Goal: Use online tool/utility: Utilize a website feature to perform a specific function

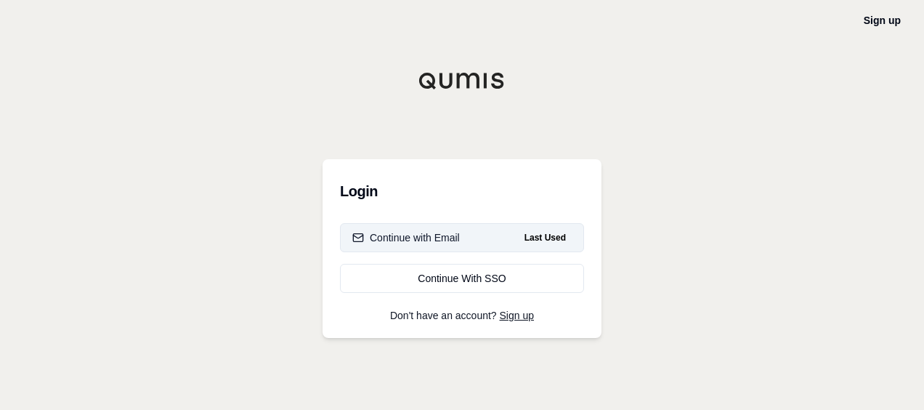
click at [403, 229] on button "Continue with Email Last Used" at bounding box center [462, 237] width 244 height 29
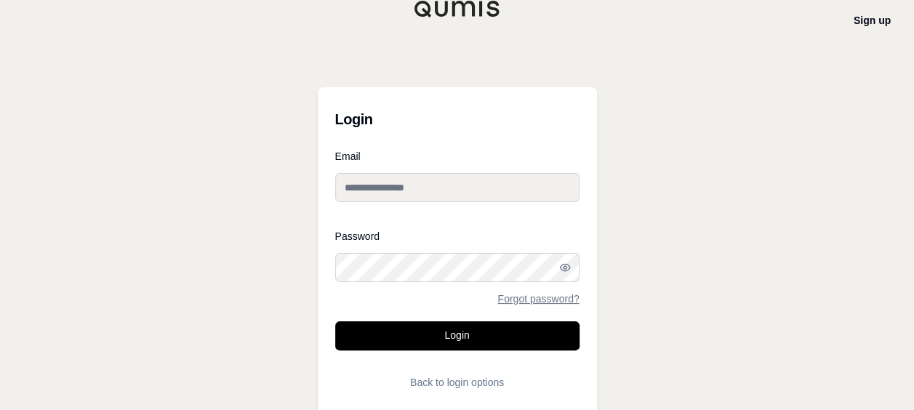
click at [406, 186] on input "Email" at bounding box center [457, 187] width 244 height 29
type input "**********"
click at [335, 321] on button "Login" at bounding box center [457, 335] width 244 height 29
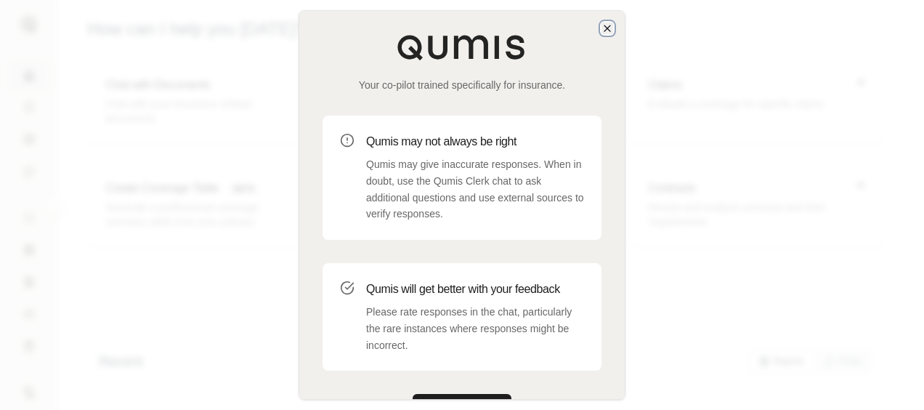
click at [603, 29] on icon "button" at bounding box center [608, 29] width 12 height 12
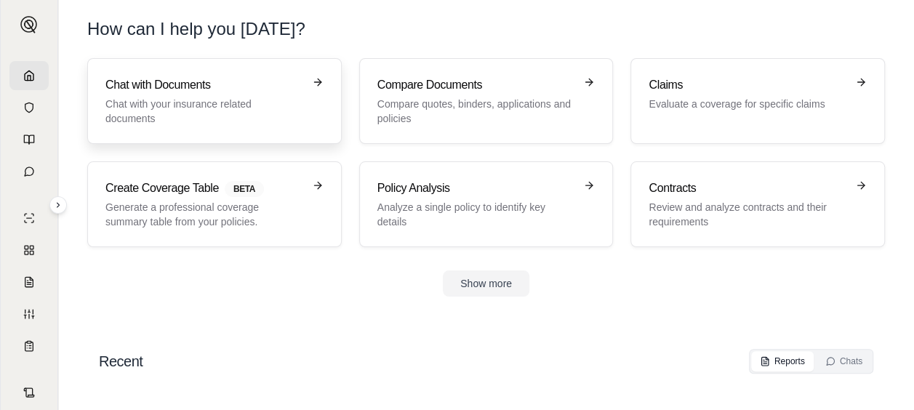
click at [299, 96] on div "Chat with Documents Chat with your insurance related documents" at bounding box center [204, 100] width 198 height 49
click at [770, 208] on p "Review and analyze contracts and their requirements" at bounding box center [747, 214] width 198 height 29
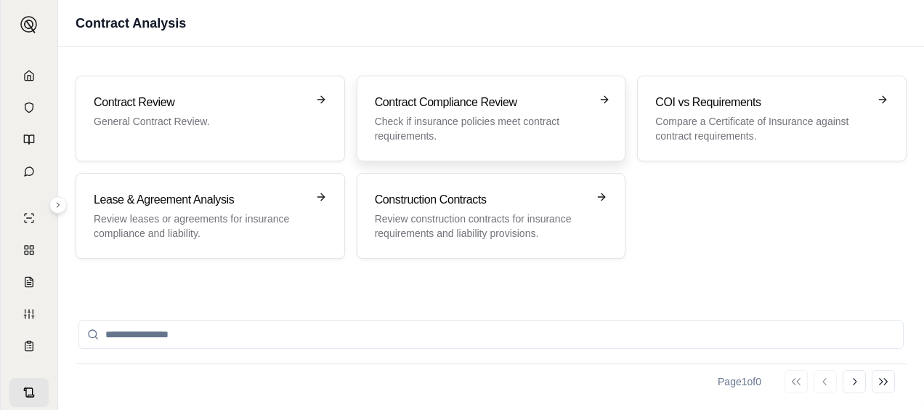
click at [408, 90] on div "Contract Compliance Review Check if insurance policies meet contract requiremen…" at bounding box center [492, 119] width 270 height 86
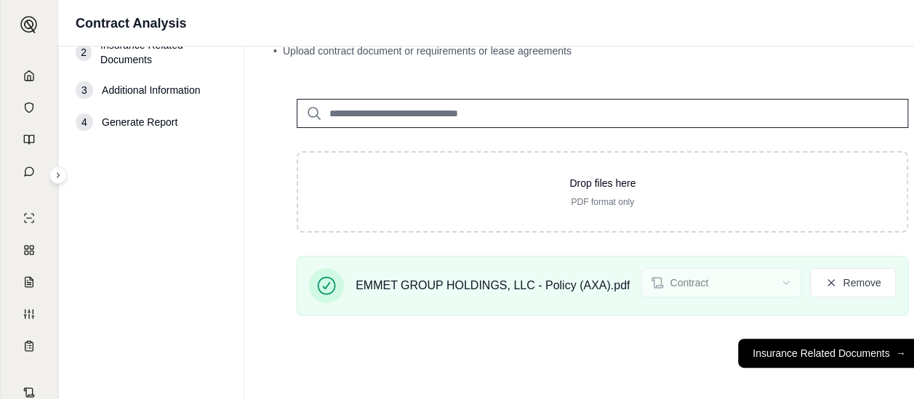
scroll to position [67, 0]
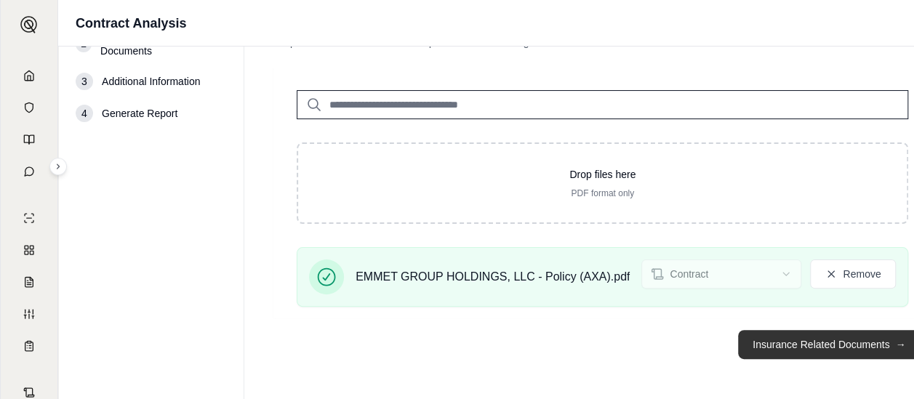
click at [843, 339] on button "Insurance Related Documents →" at bounding box center [829, 344] width 182 height 29
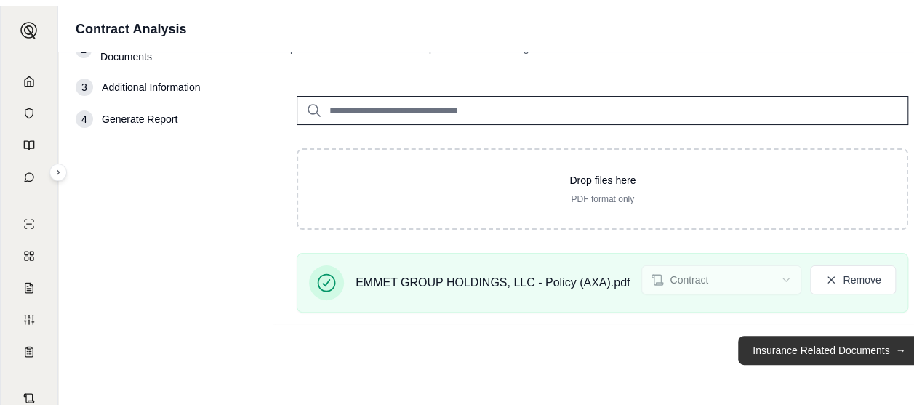
scroll to position [0, 0]
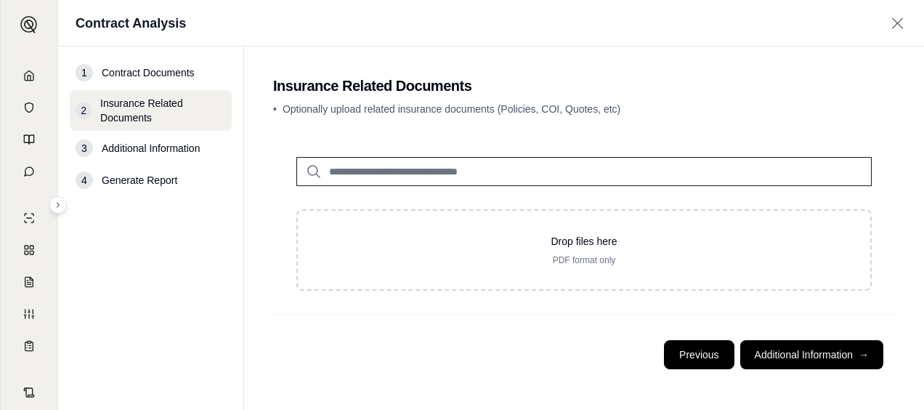
click at [715, 342] on button "Previous" at bounding box center [699, 354] width 70 height 29
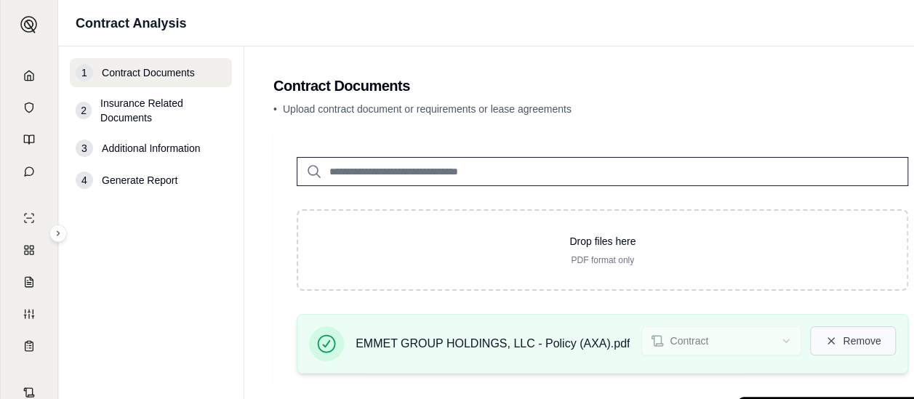
click at [845, 339] on button "Remove" at bounding box center [853, 340] width 86 height 29
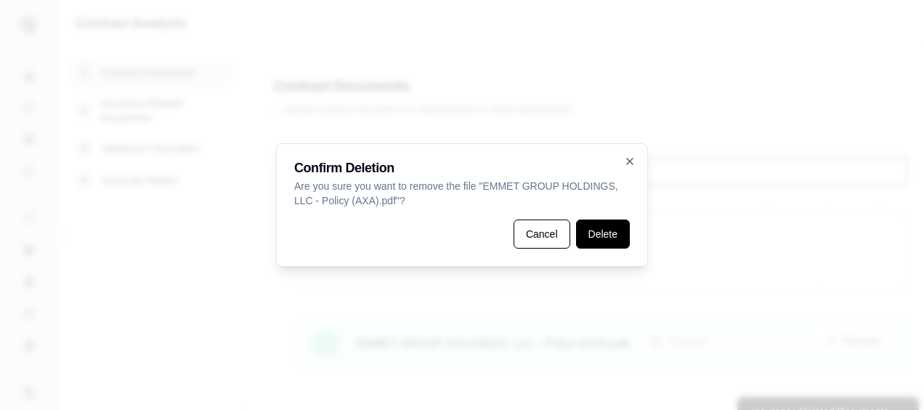
click at [596, 233] on button "Delete" at bounding box center [603, 233] width 54 height 29
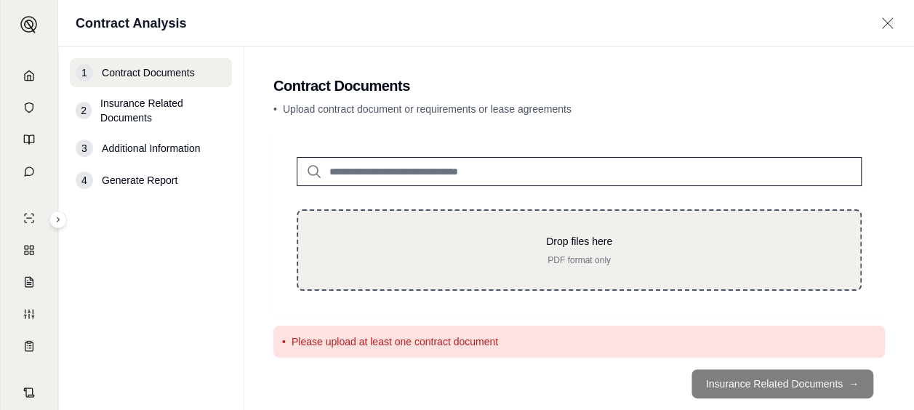
click at [544, 248] on p "Drop files here" at bounding box center [578, 241] width 515 height 15
type input "**********"
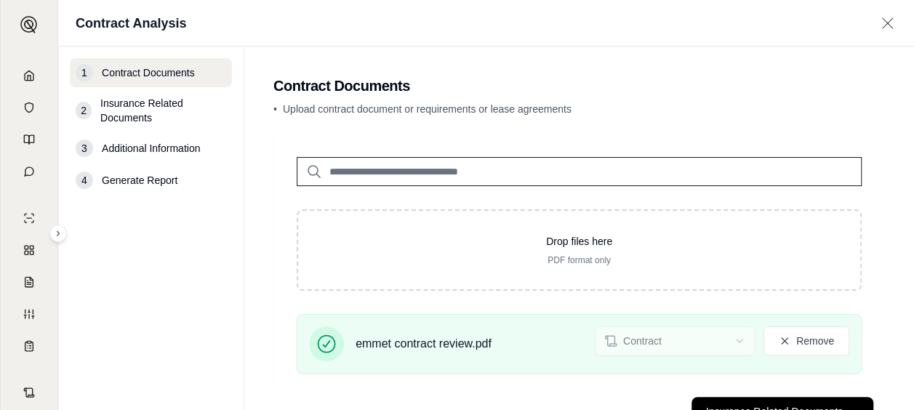
scroll to position [56, 0]
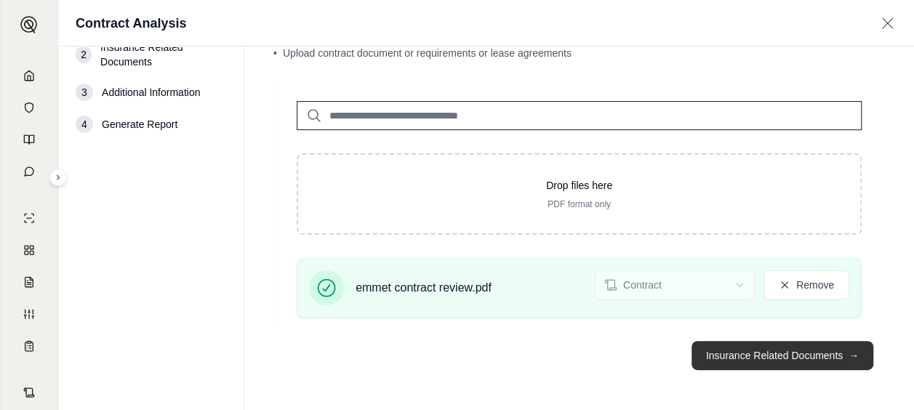
click at [823, 345] on button "Insurance Related Documents →" at bounding box center [782, 355] width 182 height 29
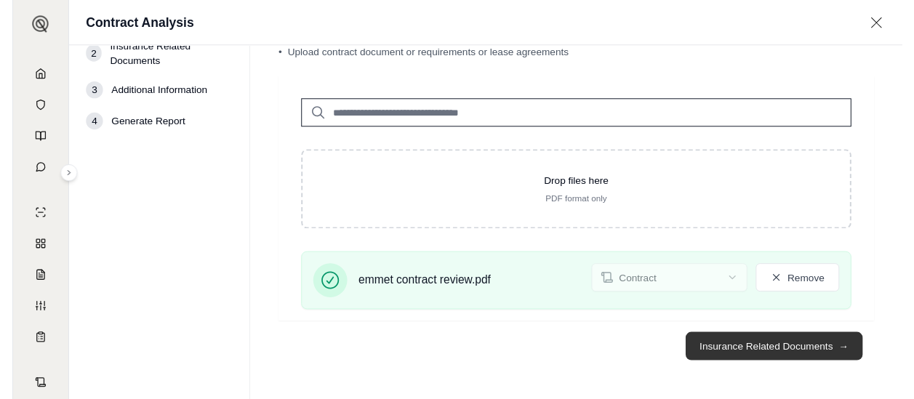
scroll to position [0, 0]
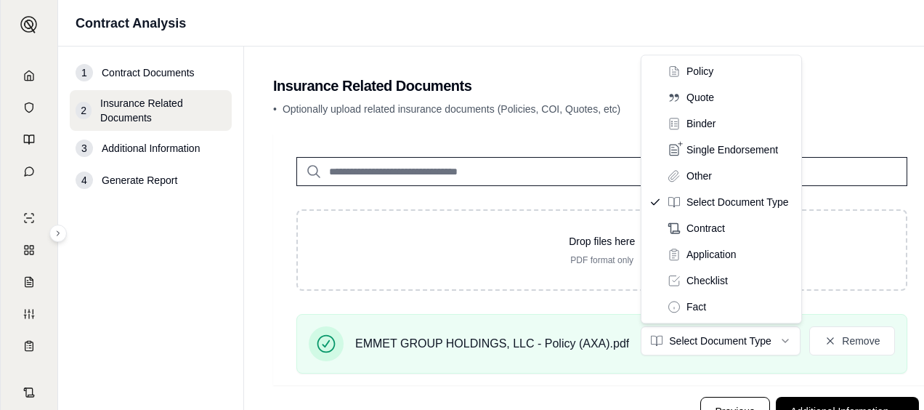
click at [750, 350] on html "R Contract Analysis 1 Contract Documents 2 Insurance Related Documents 3 Additi…" at bounding box center [462, 233] width 924 height 467
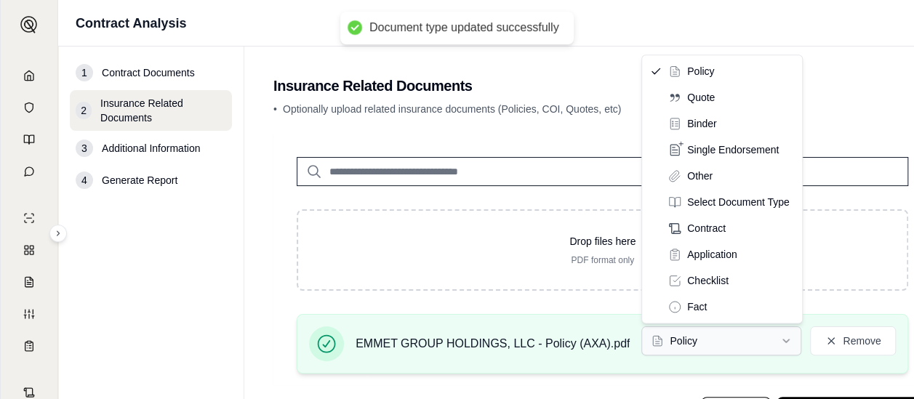
click at [766, 342] on html "Document type updated successfully R Contract Analysis 1 Contract Documents 2 I…" at bounding box center [457, 233] width 914 height 467
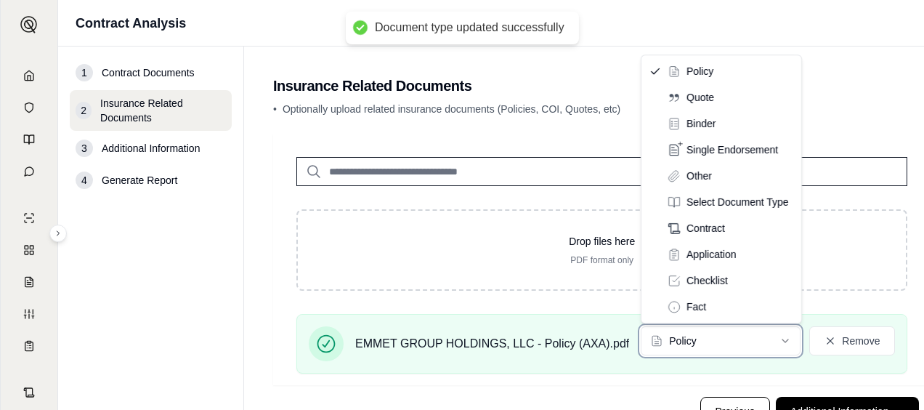
click at [909, 243] on html "Document type updated successfully R Contract Analysis 1 Contract Documents 2 I…" at bounding box center [462, 233] width 924 height 467
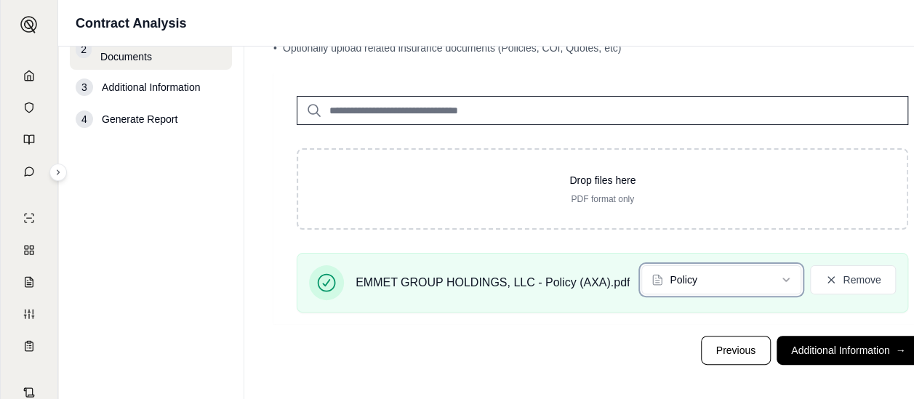
scroll to position [67, 0]
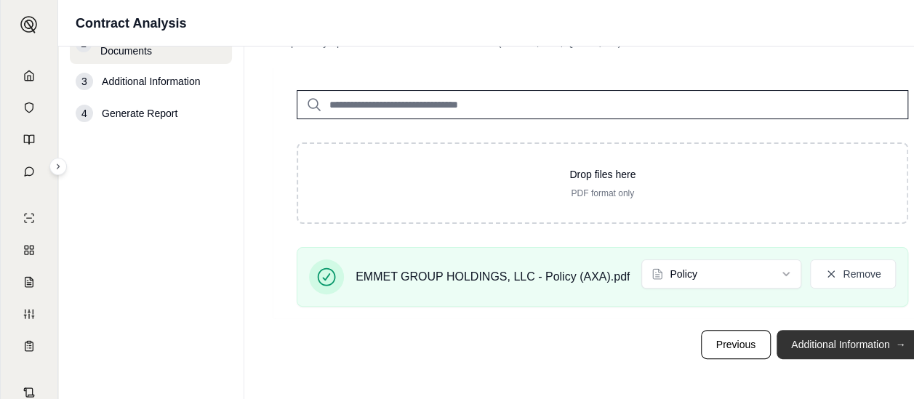
click at [851, 351] on button "Additional Information →" at bounding box center [847, 344] width 143 height 29
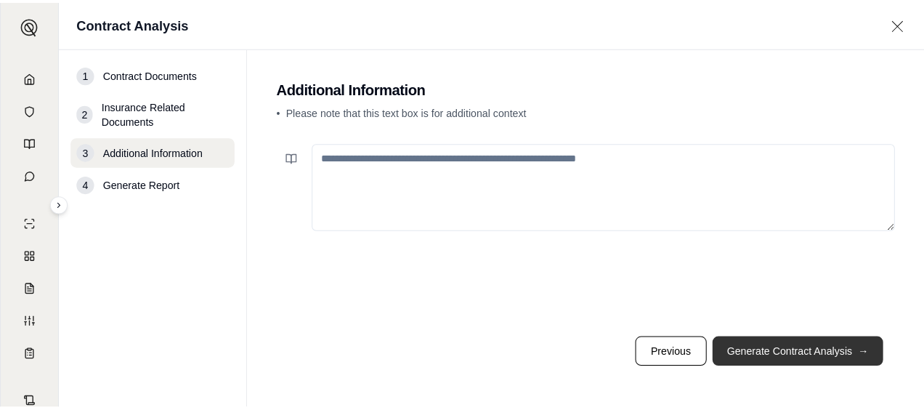
scroll to position [0, 0]
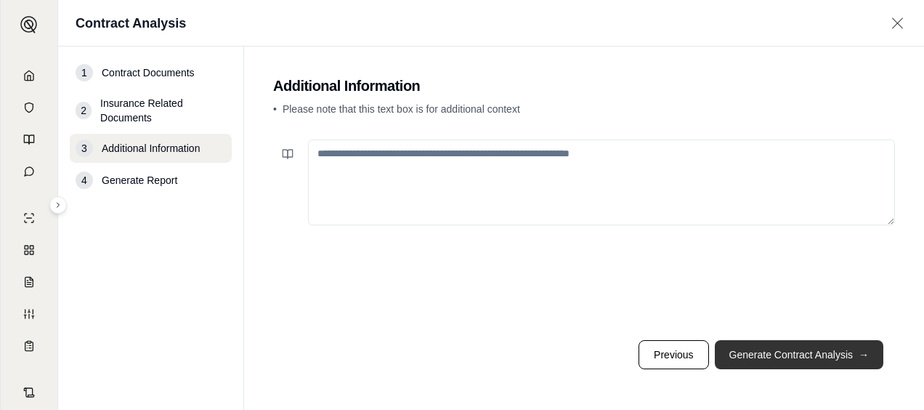
click at [851, 351] on button "Generate Contract Analysis →" at bounding box center [799, 354] width 169 height 29
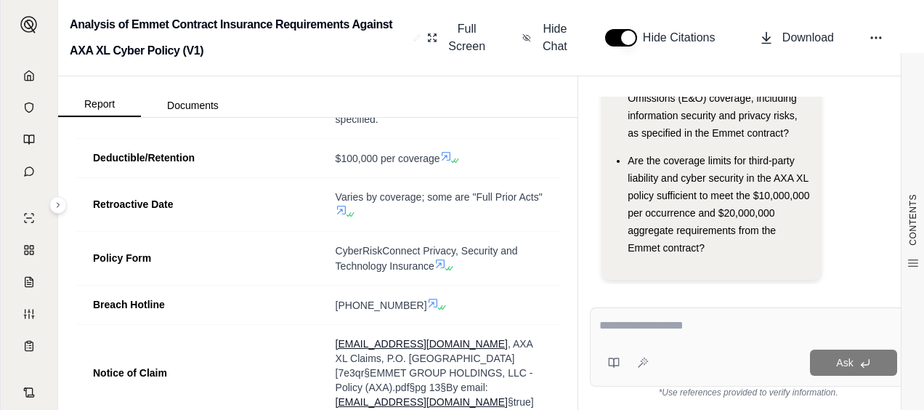
scroll to position [2266, 0]
